Goal: Information Seeking & Learning: Check status

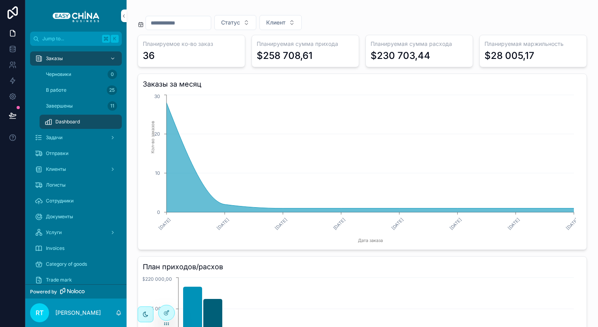
click at [88, 77] on div "Черновики 0" at bounding box center [80, 74] width 73 height 13
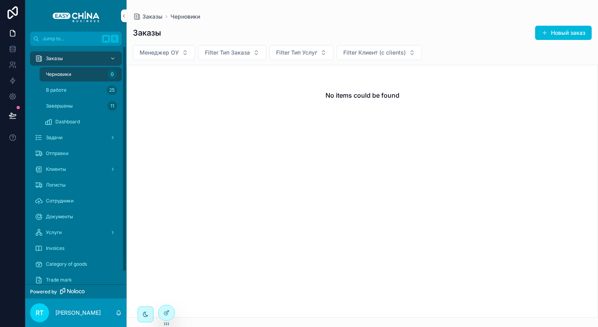
click at [102, 94] on div "В работе 25" at bounding box center [80, 90] width 73 height 13
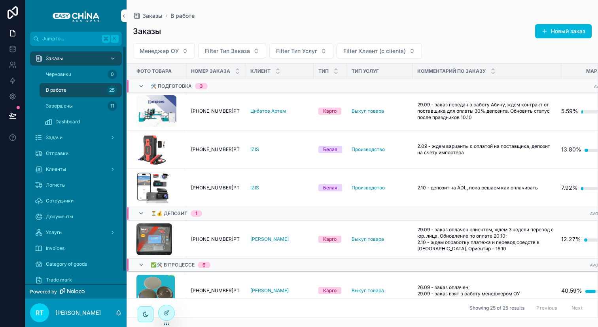
click at [97, 110] on div "Завершены 11" at bounding box center [80, 106] width 73 height 13
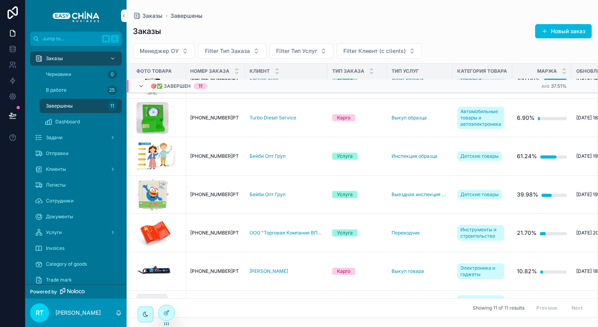
scroll to position [232, 1]
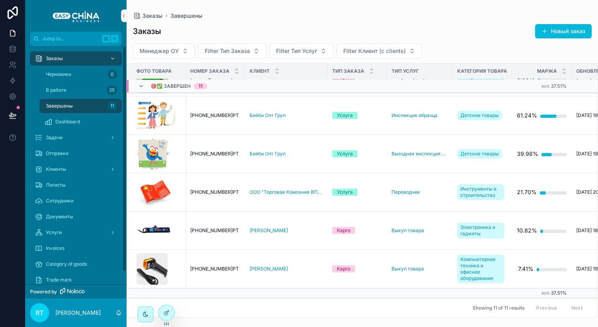
click at [76, 194] on link "Сотрудники" at bounding box center [76, 201] width 92 height 14
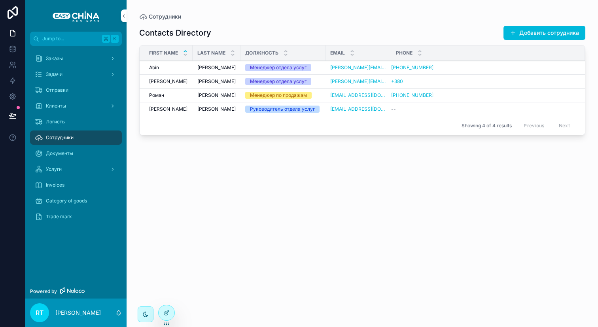
click at [166, 68] on div "Abin Abin" at bounding box center [168, 67] width 39 height 6
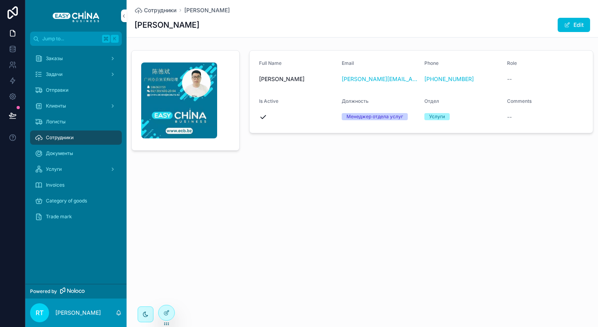
click at [76, 149] on div "Документы" at bounding box center [76, 153] width 82 height 13
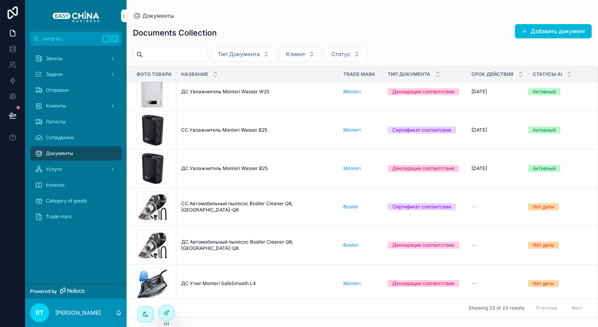
scroll to position [407, 0]
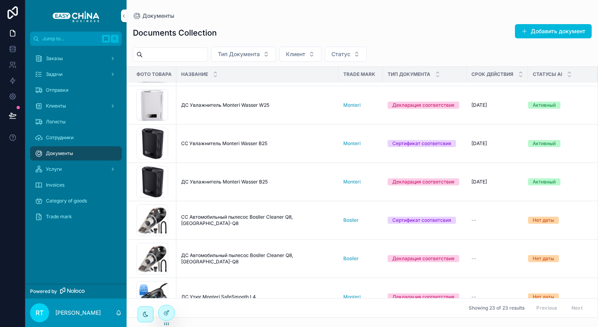
click at [204, 142] on span "СС Увлажнитель Monteri Wasser B25" at bounding box center [224, 143] width 86 height 6
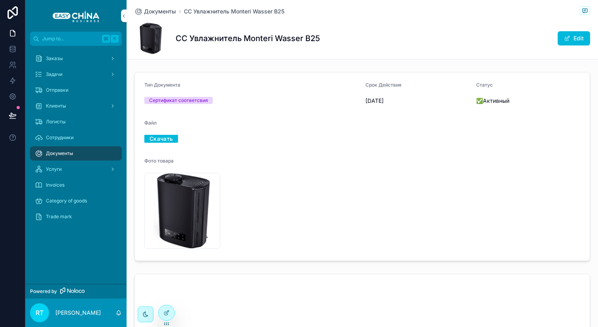
click at [82, 117] on div "Логисты" at bounding box center [76, 122] width 82 height 13
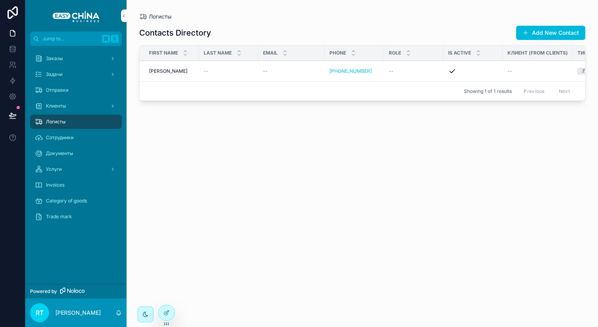
click at [66, 105] on span "Клиенты" at bounding box center [56, 106] width 20 height 6
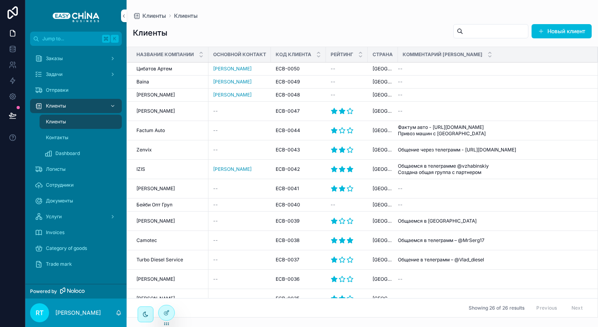
click at [80, 157] on div "Dashboard" at bounding box center [80, 153] width 73 height 13
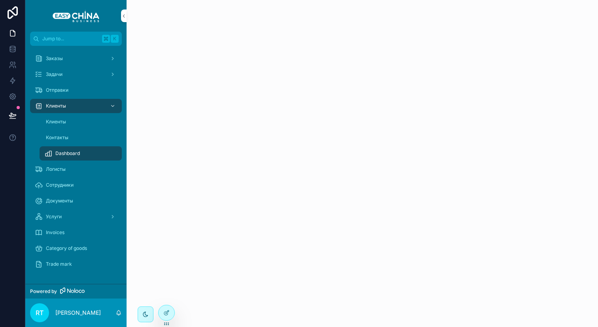
click at [96, 141] on div "Контакты" at bounding box center [80, 137] width 73 height 13
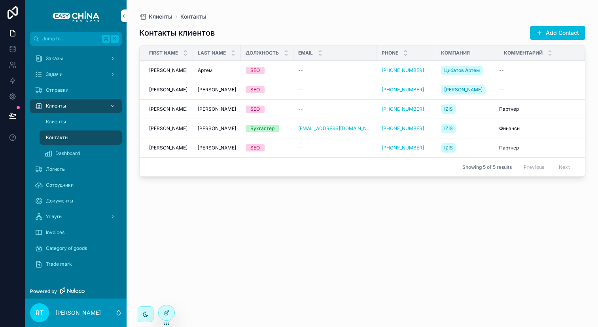
click at [95, 119] on div "Клиенты" at bounding box center [80, 122] width 73 height 13
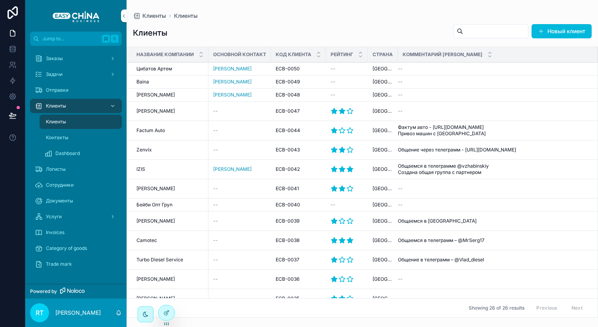
click at [93, 131] on div "Контакты" at bounding box center [80, 137] width 73 height 13
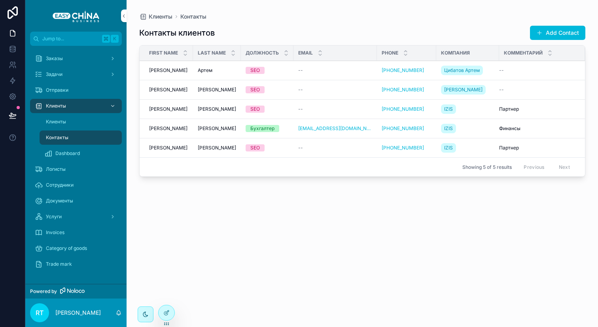
click at [94, 119] on div "Клиенты" at bounding box center [80, 122] width 73 height 13
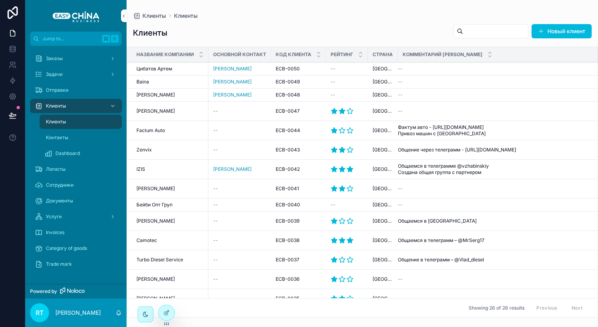
click at [90, 92] on div "Отправки" at bounding box center [76, 90] width 82 height 13
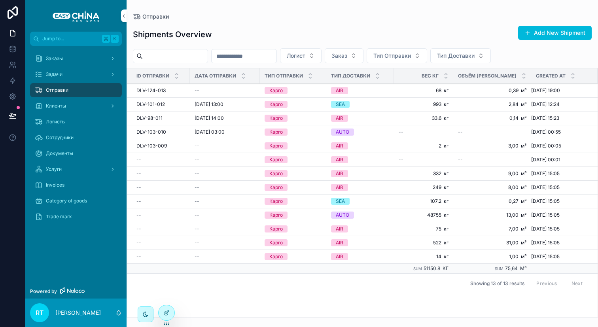
click at [159, 91] on span "DLV-124-013" at bounding box center [150, 90] width 29 height 6
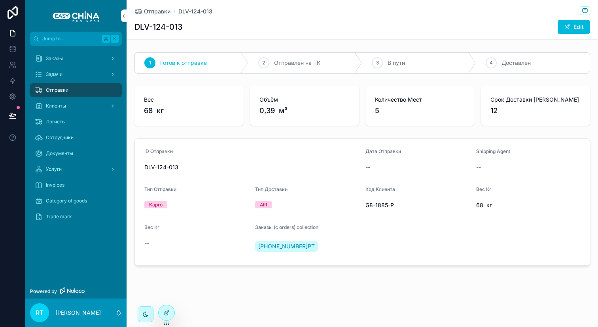
click at [76, 63] on div "Заказы" at bounding box center [76, 58] width 82 height 13
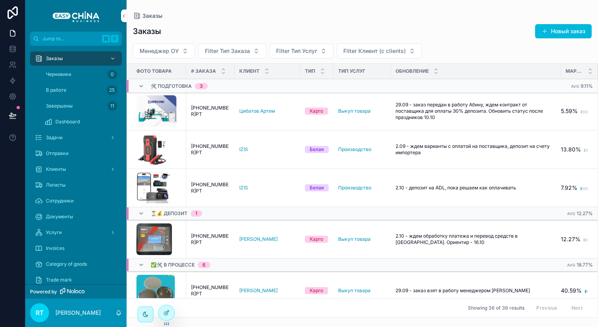
click at [70, 153] on div "Отправки" at bounding box center [76, 153] width 82 height 13
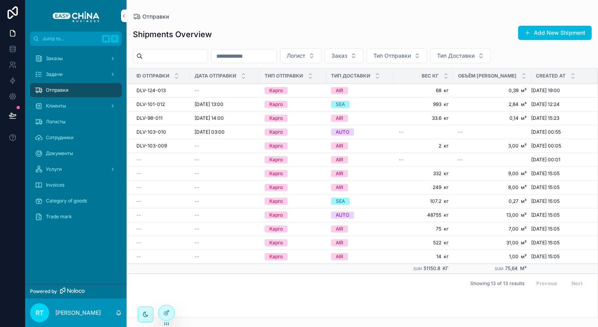
click at [168, 315] on icon at bounding box center [166, 313] width 6 height 6
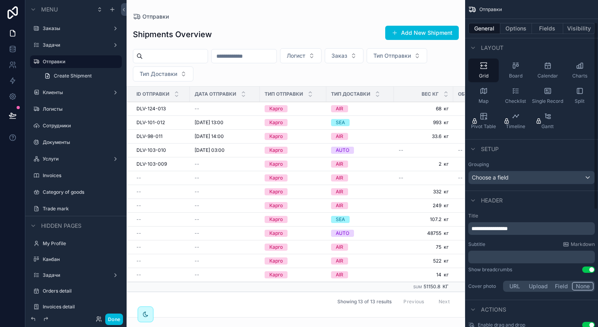
scroll to position [66, 0]
click at [525, 179] on div "Choose a field" at bounding box center [532, 176] width 126 height 13
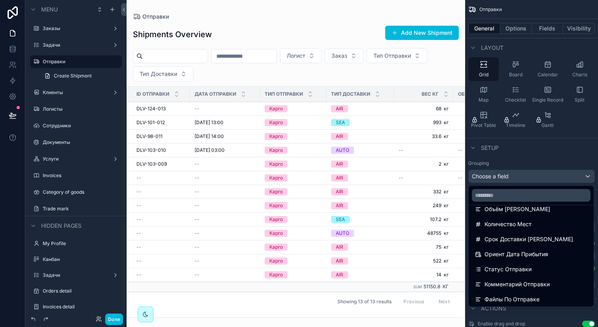
scroll to position [161, 0]
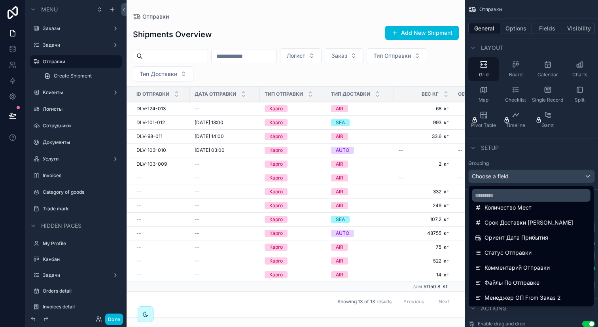
click at [519, 254] on span "Статус Отправки" at bounding box center [508, 252] width 47 height 9
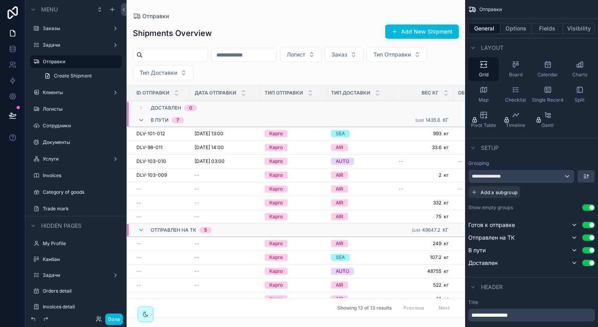
click at [119, 319] on button "Done" at bounding box center [114, 319] width 18 height 11
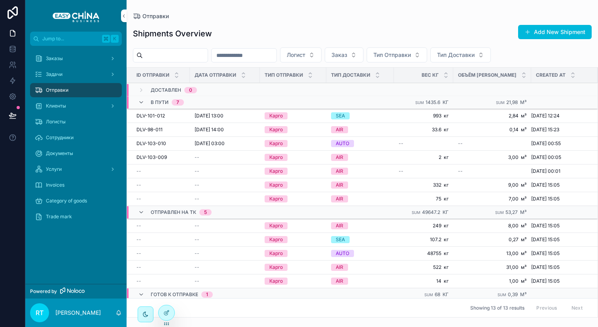
click at [164, 309] on div at bounding box center [167, 312] width 16 height 15
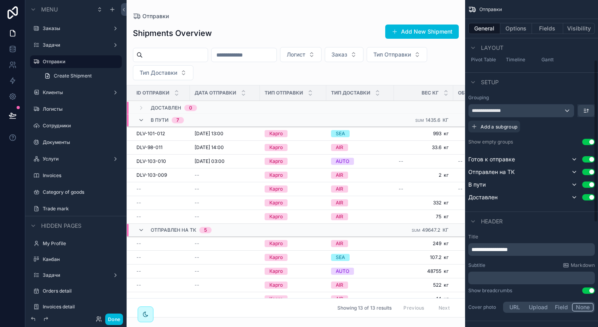
scroll to position [133, 0]
click at [584, 139] on button "Use setting" at bounding box center [588, 141] width 13 height 6
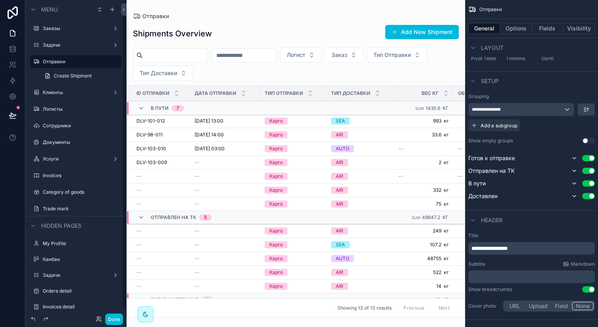
click at [112, 318] on button "Done" at bounding box center [114, 319] width 18 height 11
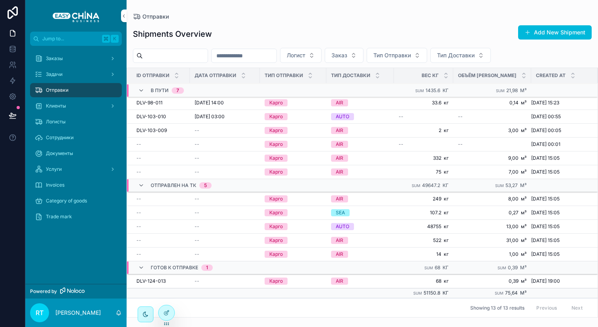
scroll to position [0, 0]
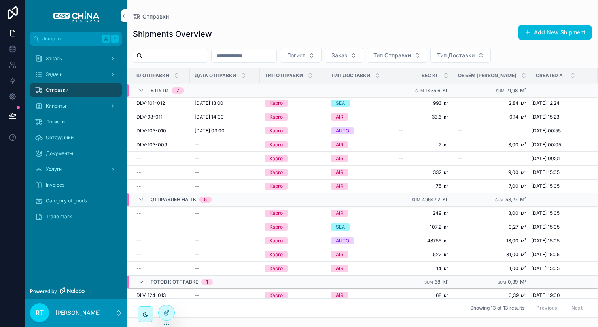
click at [327, 74] on div "Тип Доставки" at bounding box center [360, 75] width 68 height 15
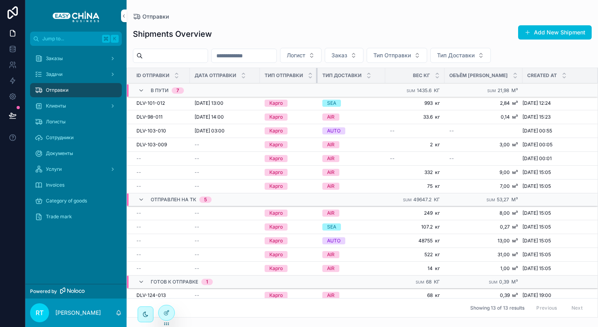
drag, startPoint x: 326, startPoint y: 74, endPoint x: 302, endPoint y: 74, distance: 23.3
click at [302, 74] on th "Тип Отправки" at bounding box center [289, 75] width 58 height 15
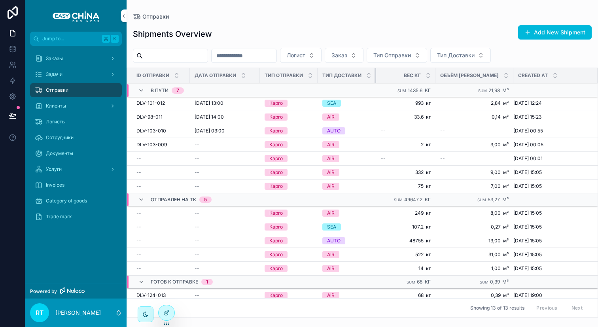
drag, startPoint x: 385, startPoint y: 74, endPoint x: 357, endPoint y: 72, distance: 27.7
click at [357, 72] on th "Тип Доставки" at bounding box center [347, 75] width 59 height 15
click at [163, 314] on icon at bounding box center [166, 313] width 6 height 6
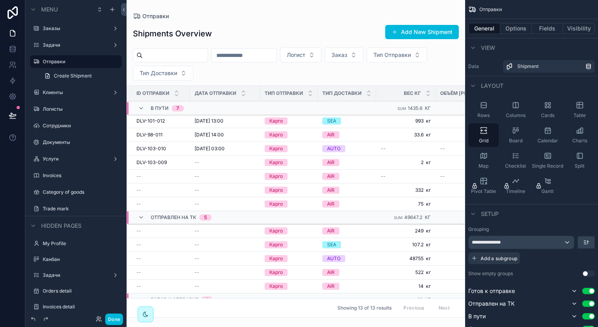
click at [544, 29] on button "Fields" at bounding box center [548, 28] width 32 height 11
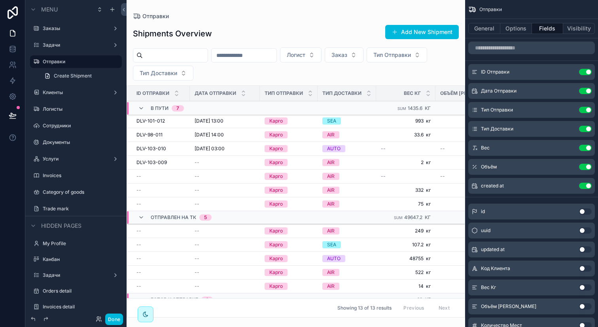
click at [0, 0] on icon "scrollable content" at bounding box center [0, 0] width 0 height 0
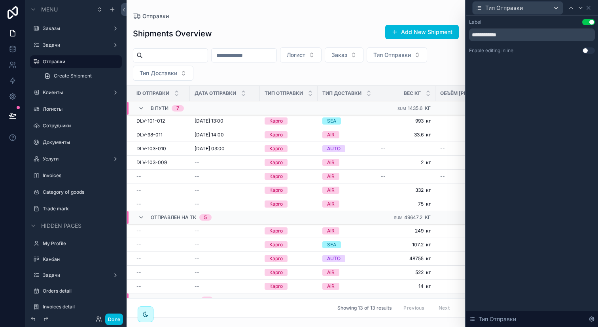
click at [522, 36] on input "**********" at bounding box center [532, 34] width 126 height 13
type input "***"
click at [523, 66] on div "Label Use setting *** Enable editing inline Use setting" at bounding box center [532, 44] width 132 height 57
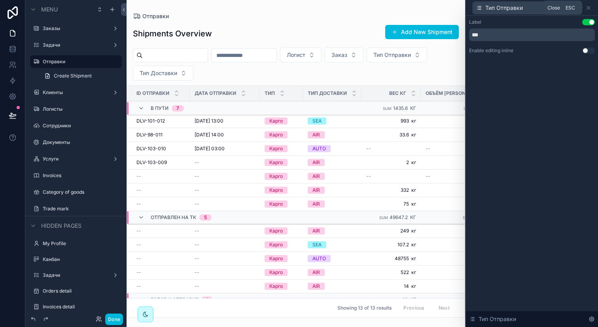
click at [587, 8] on icon at bounding box center [588, 8] width 6 height 6
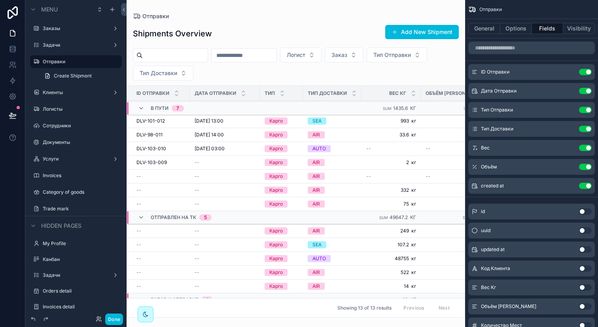
click at [0, 0] on icon "scrollable content" at bounding box center [0, 0] width 0 height 0
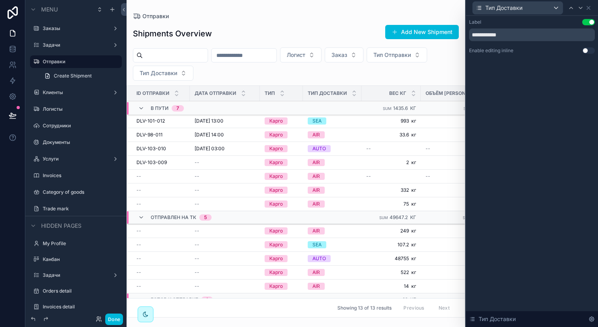
click at [515, 35] on input "**********" at bounding box center [532, 34] width 126 height 13
type input "********"
click at [542, 69] on div "Label Use setting ******** Enable editing inline Use setting" at bounding box center [532, 44] width 132 height 57
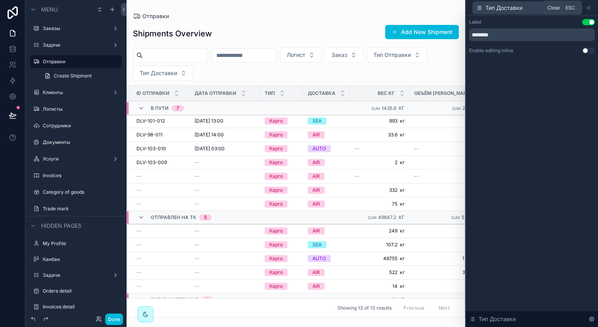
click at [588, 8] on icon at bounding box center [588, 7] width 3 height 3
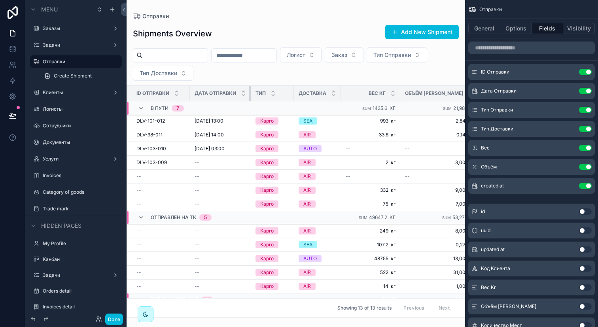
drag, startPoint x: 259, startPoint y: 93, endPoint x: 236, endPoint y: 93, distance: 22.9
click at [236, 93] on th "Дата Отправки" at bounding box center [220, 93] width 61 height 15
click at [0, 0] on icon "scrollable content" at bounding box center [0, 0] width 0 height 0
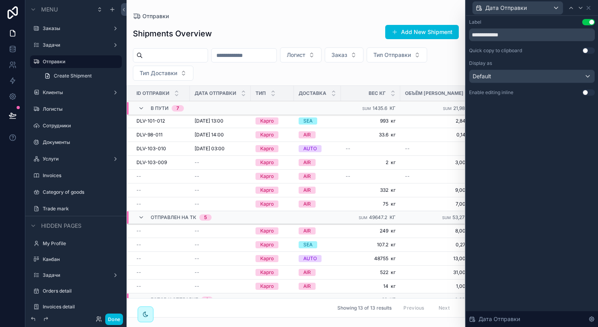
click at [502, 39] on input "**********" at bounding box center [532, 34] width 126 height 13
type input "********"
click at [542, 116] on div "Label Use setting ******** Quick copy to clipboard Use setting Display as Defau…" at bounding box center [532, 171] width 132 height 311
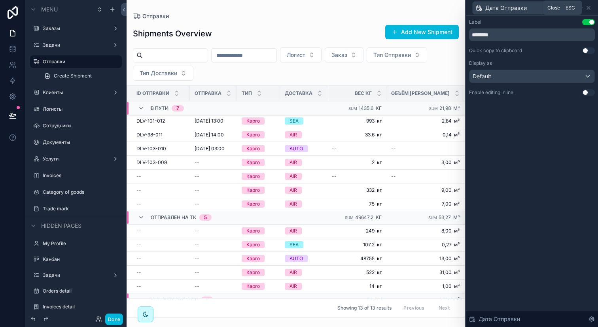
click at [587, 10] on icon at bounding box center [588, 8] width 6 height 6
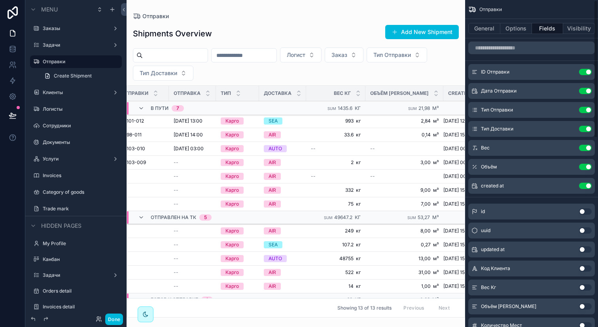
scroll to position [0, 27]
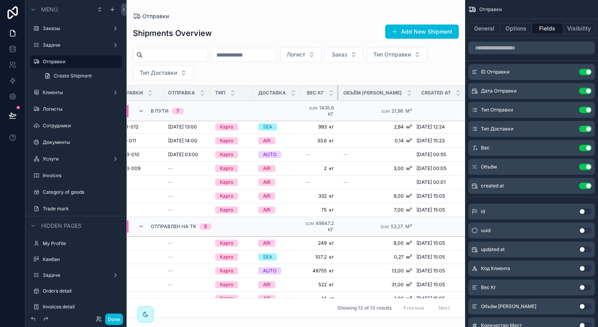
drag, startPoint x: 362, startPoint y: 90, endPoint x: 326, endPoint y: 90, distance: 36.8
click at [326, 90] on th "Вес Кг" at bounding box center [320, 92] width 38 height 15
drag, startPoint x: 341, startPoint y: 90, endPoint x: 348, endPoint y: 89, distance: 7.6
click at [348, 89] on tr "ID Отправки Отправка Тип Доставка Вес Кг Объём М Created at" at bounding box center [287, 92] width 375 height 15
drag, startPoint x: 341, startPoint y: 93, endPoint x: 350, endPoint y: 91, distance: 9.2
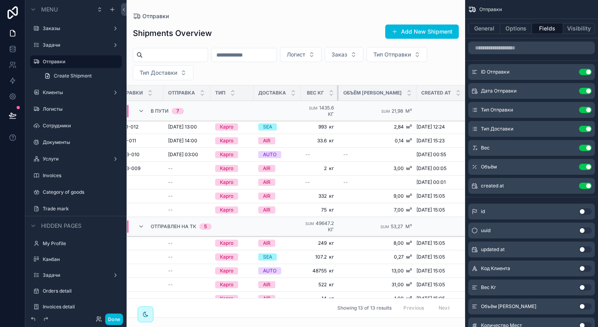
click at [350, 91] on tr "ID Отправки Отправка Тип Доставка Вес Кг Объём М Created at" at bounding box center [287, 92] width 375 height 15
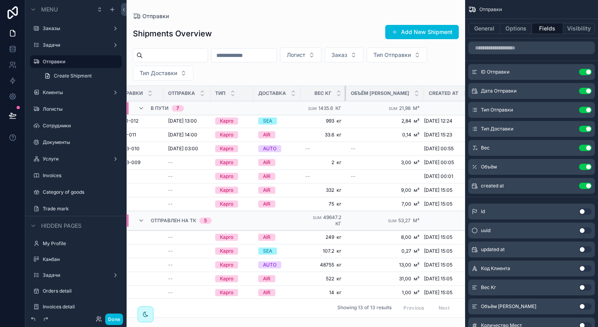
drag, startPoint x: 342, startPoint y: 92, endPoint x: 348, endPoint y: 91, distance: 6.3
click at [348, 91] on div "scrollable content" at bounding box center [346, 93] width 3 height 15
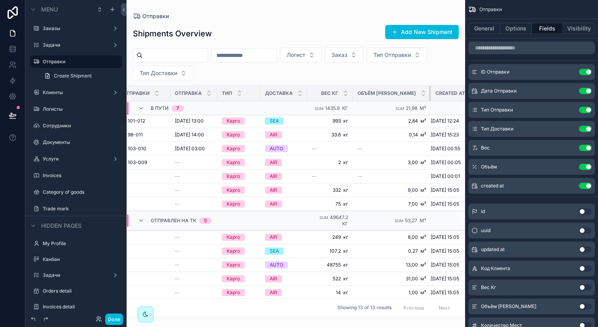
drag, startPoint x: 415, startPoint y: 91, endPoint x: 392, endPoint y: 91, distance: 23.7
click at [392, 91] on th "Объём М" at bounding box center [392, 93] width 78 height 15
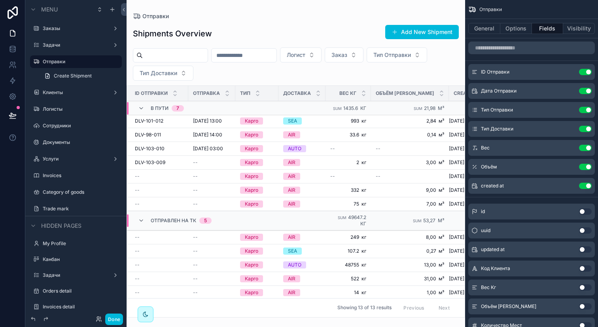
scroll to position [0, 0]
click at [279, 93] on div "scrollable content" at bounding box center [277, 93] width 3 height 15
click at [117, 316] on button "Done" at bounding box center [114, 319] width 18 height 11
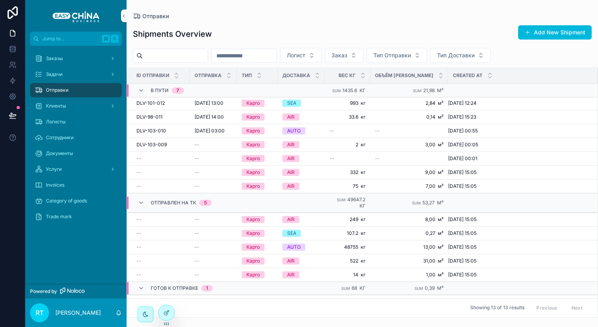
click at [97, 75] on div "Задачи" at bounding box center [76, 74] width 82 height 13
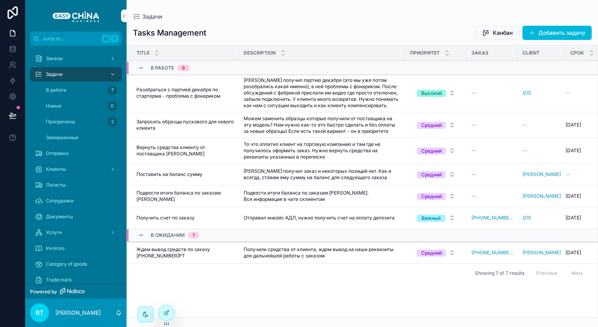
click at [161, 311] on div at bounding box center [167, 312] width 16 height 15
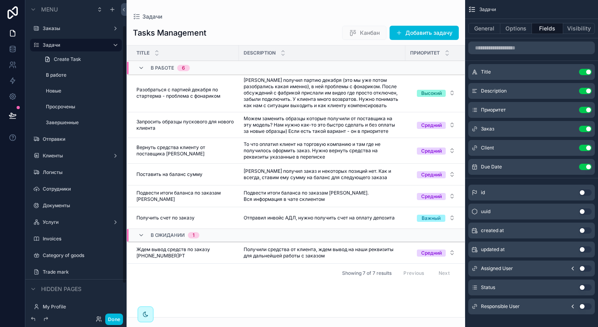
scroll to position [72, 0]
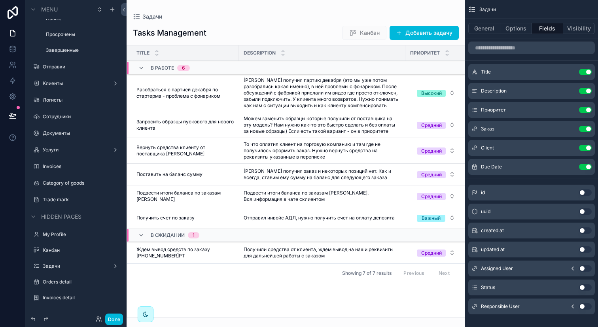
click at [90, 250] on label "Канбан" at bounding box center [80, 250] width 74 height 6
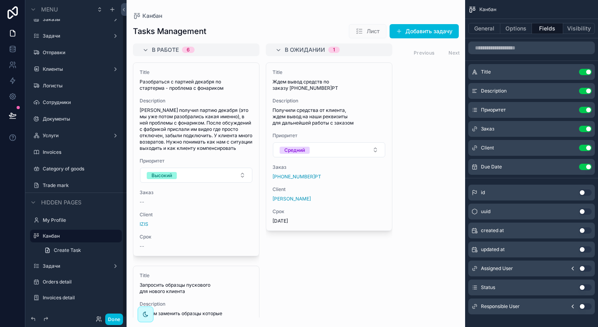
scroll to position [9, 0]
click at [424, 85] on div "scrollable content" at bounding box center [296, 163] width 339 height 327
click at [478, 30] on button "General" at bounding box center [484, 28] width 32 height 11
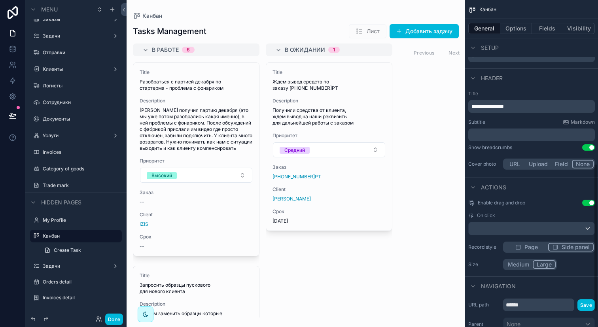
scroll to position [396, 0]
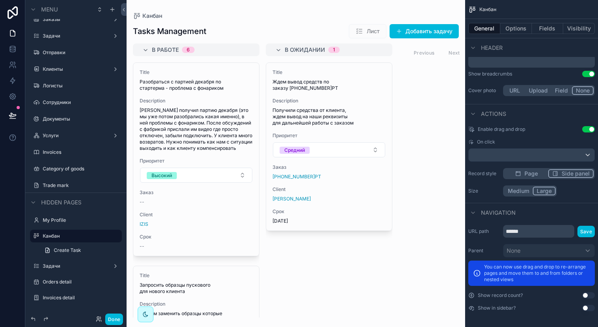
click at [76, 265] on label "Задачи" at bounding box center [74, 266] width 63 height 6
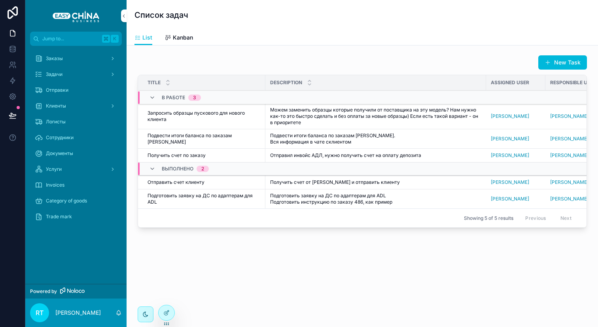
click at [169, 308] on div at bounding box center [167, 312] width 16 height 15
click at [174, 38] on span "Kanban" at bounding box center [183, 38] width 20 height 8
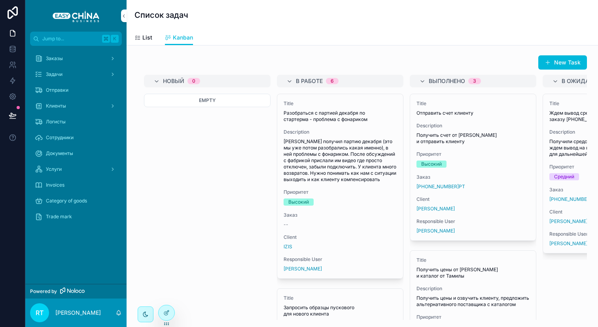
click at [148, 36] on span "List" at bounding box center [147, 38] width 10 height 8
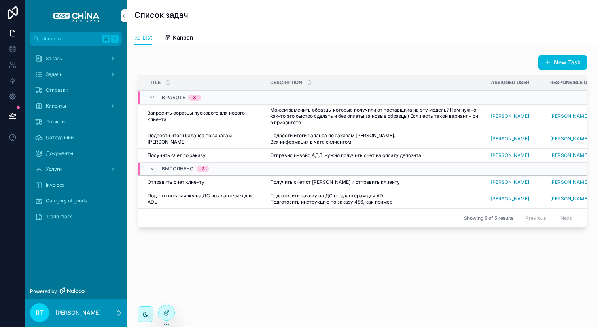
click at [179, 38] on span "Kanban" at bounding box center [183, 38] width 20 height 8
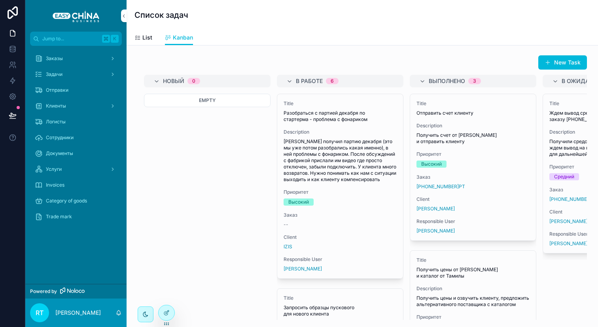
click at [166, 313] on icon at bounding box center [166, 313] width 6 height 6
click at [149, 36] on div "List Kanban" at bounding box center [362, 37] width 456 height 15
click at [138, 37] on div "List" at bounding box center [143, 38] width 18 height 8
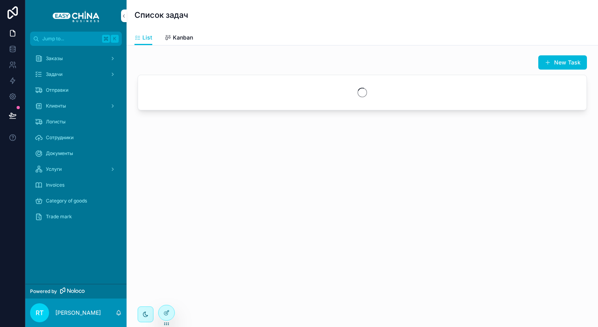
click at [175, 37] on span "Kanban" at bounding box center [183, 38] width 20 height 8
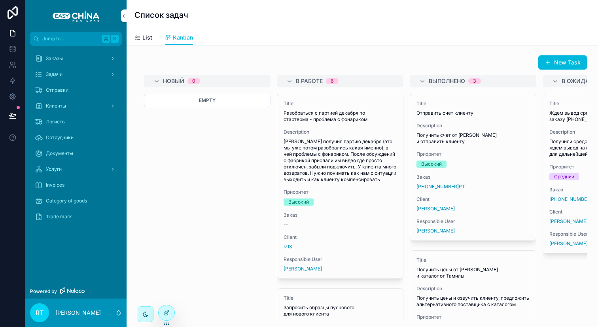
click at [74, 59] on div "Заказы" at bounding box center [76, 58] width 82 height 13
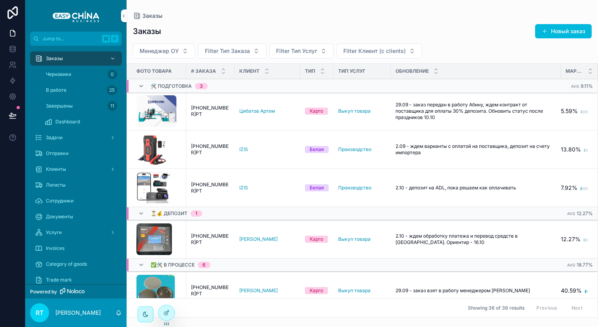
click at [88, 121] on div "Dashboard" at bounding box center [80, 122] width 73 height 13
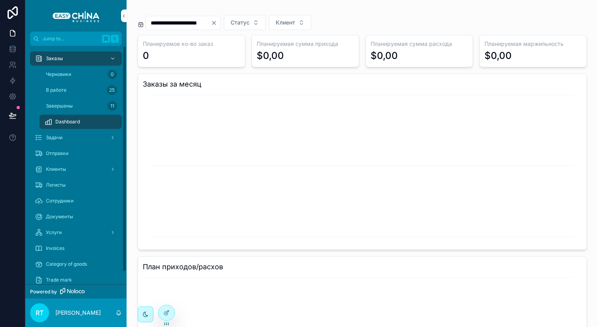
click at [95, 89] on div "В работе 25" at bounding box center [80, 90] width 73 height 13
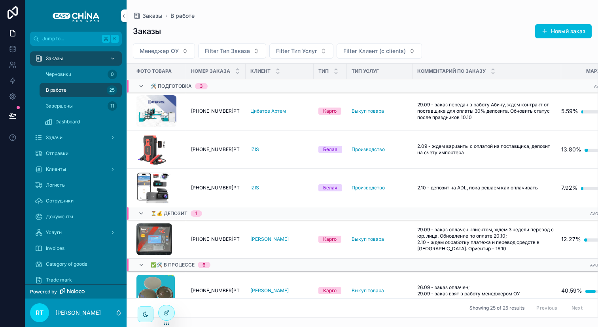
click at [215, 112] on span "[PHONE_NUMBER]РТ" at bounding box center [215, 111] width 49 height 6
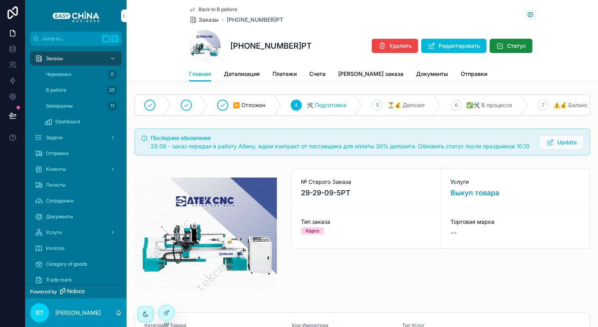
click at [248, 72] on span "Детализация" at bounding box center [242, 74] width 36 height 8
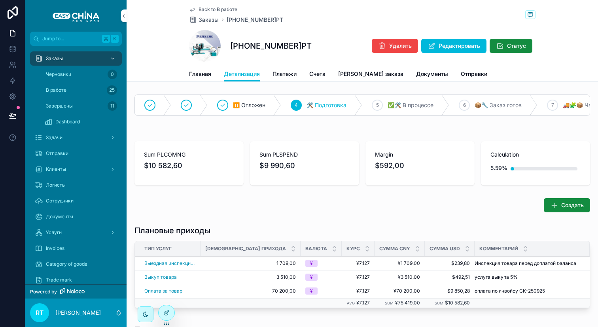
click at [322, 73] on span "Счета" at bounding box center [317, 74] width 16 height 8
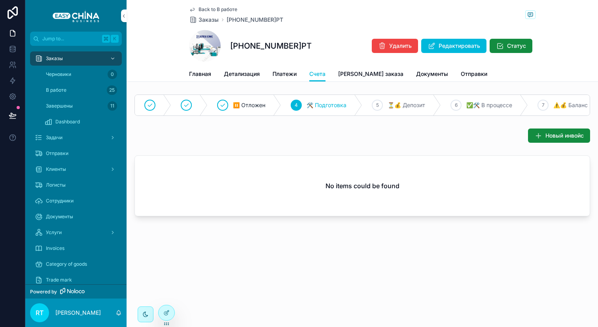
click at [536, 140] on icon "scrollable content" at bounding box center [538, 136] width 8 height 8
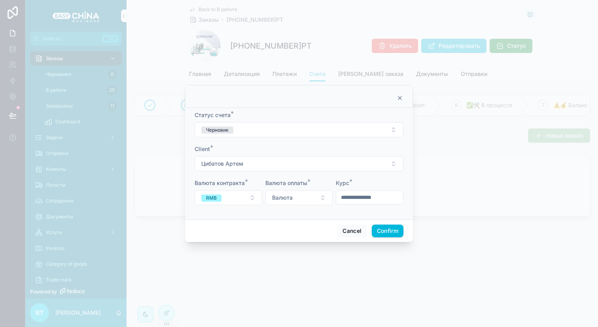
click at [322, 196] on button "Валюта" at bounding box center [299, 197] width 68 height 15
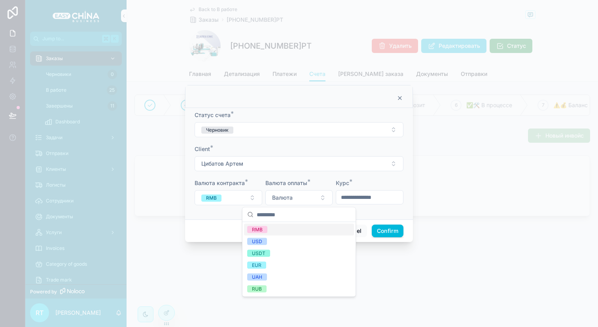
click at [322, 197] on button "Валюта" at bounding box center [299, 197] width 68 height 15
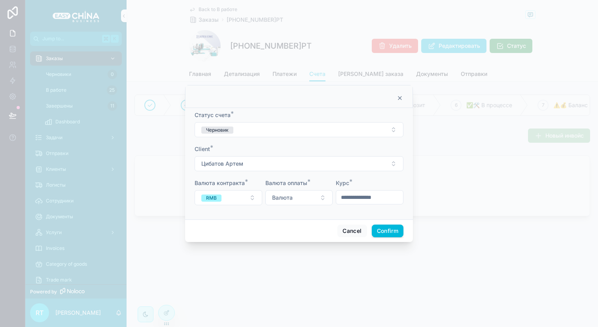
click at [318, 197] on button "Валюта" at bounding box center [299, 197] width 68 height 15
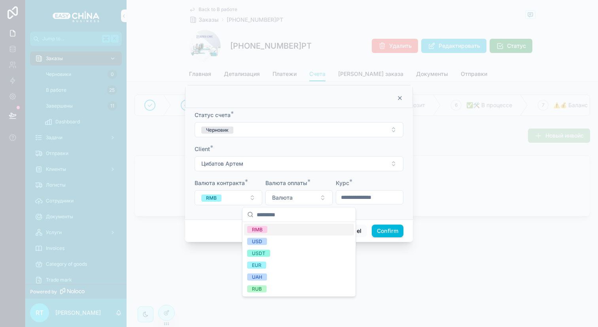
click at [312, 186] on div "Валюта оплаты *" at bounding box center [299, 183] width 68 height 8
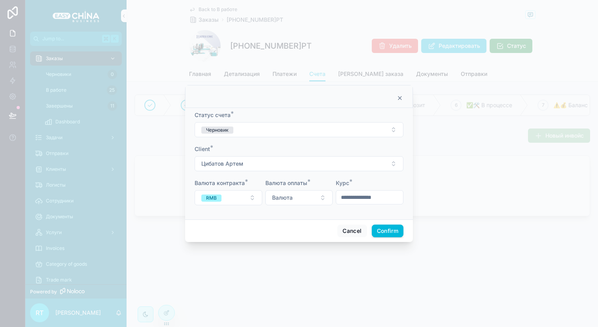
click at [309, 172] on form "Статус счета * Черновик Client * Цибатов Артем Валюта контракта * RMB Валюта оп…" at bounding box center [299, 162] width 209 height 102
click at [314, 160] on button "Цибатов Артем" at bounding box center [299, 163] width 209 height 15
click at [318, 149] on div "Client *" at bounding box center [299, 149] width 209 height 8
click at [401, 98] on icon at bounding box center [400, 98] width 6 height 6
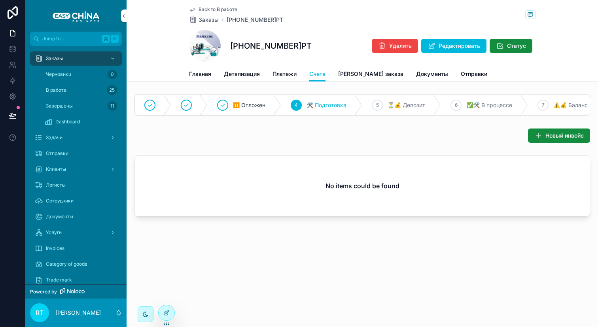
click at [343, 72] on span "[PERSON_NAME] заказа" at bounding box center [370, 74] width 65 height 8
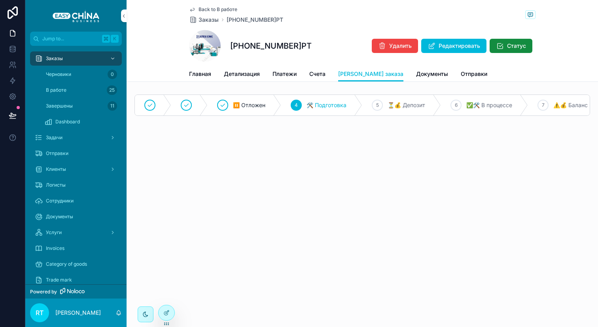
click at [316, 72] on span "Счета" at bounding box center [317, 74] width 16 height 8
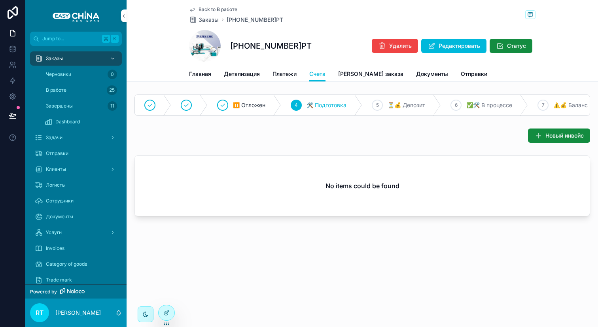
click at [285, 72] on span "Платежи" at bounding box center [285, 74] width 24 height 8
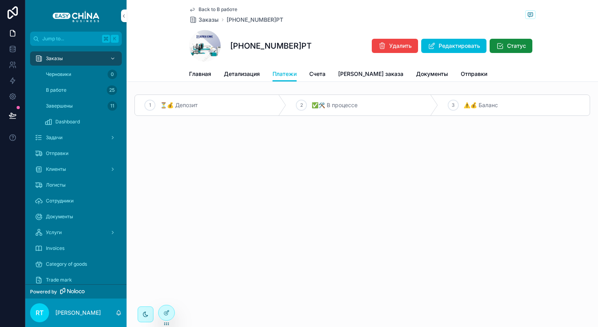
click at [320, 76] on span "Счета" at bounding box center [317, 74] width 16 height 8
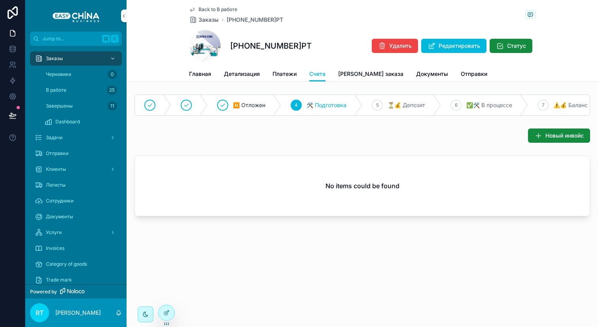
click at [249, 72] on span "Детализация" at bounding box center [242, 74] width 36 height 8
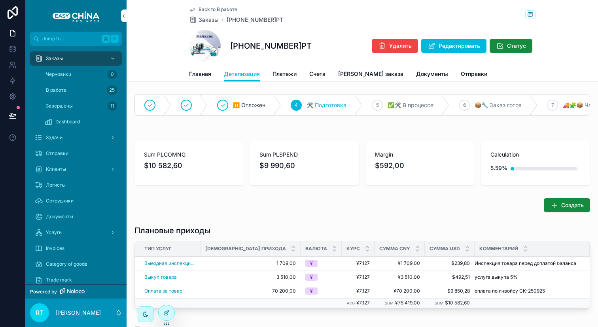
click at [288, 76] on span "Платежи" at bounding box center [285, 74] width 24 height 8
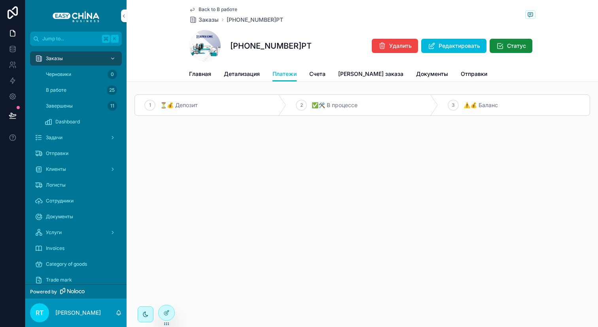
click at [314, 75] on span "Счета" at bounding box center [317, 74] width 16 height 8
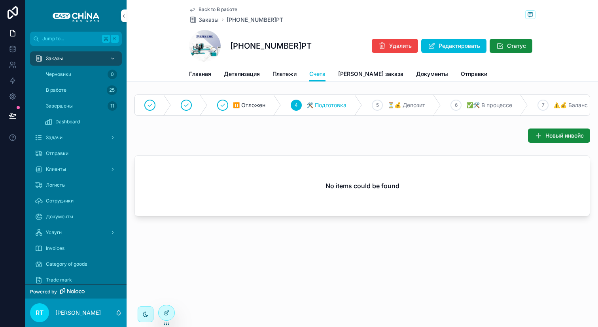
click at [347, 75] on span "[PERSON_NAME] заказа" at bounding box center [370, 74] width 65 height 8
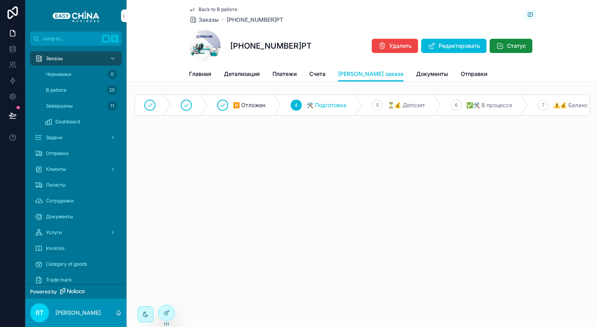
click at [416, 76] on span "Документы" at bounding box center [432, 74] width 32 height 8
